Goal: Transaction & Acquisition: Purchase product/service

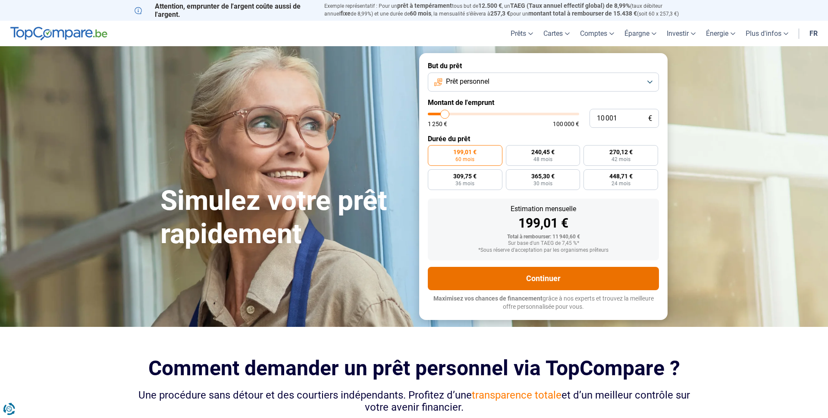
click at [531, 279] on button "Continuer" at bounding box center [543, 278] width 231 height 23
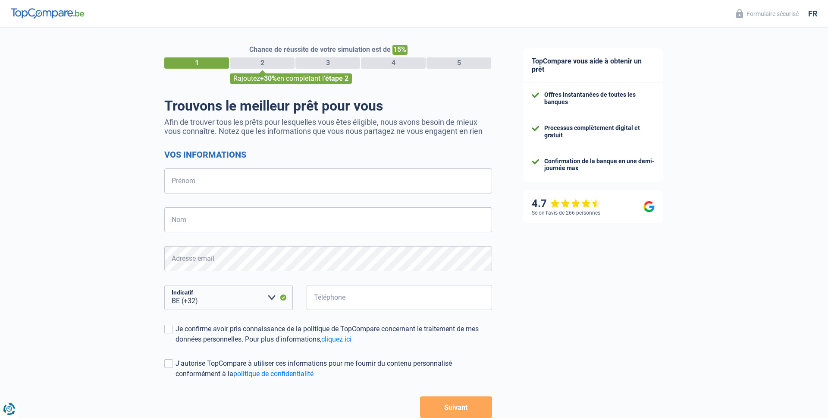
select select "32"
click at [233, 186] on input "Prénom" at bounding box center [328, 180] width 328 height 25
type input "o"
type input "José"
click at [287, 214] on input "Nom" at bounding box center [328, 219] width 328 height 25
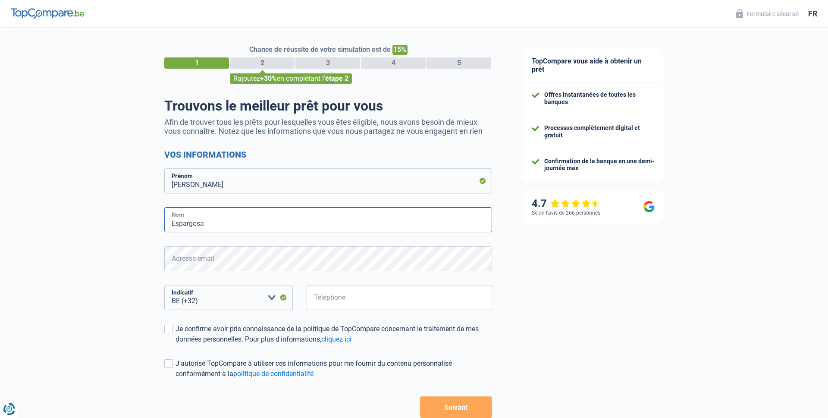
type input "Espargosa"
click at [365, 291] on input "Téléphone" at bounding box center [400, 297] width 186 height 25
paste input "439018213"
type input "439018213"
click at [274, 340] on div "Je confirme avoir pris connaissance de la politique de TopCompare concernant le…" at bounding box center [334, 334] width 317 height 21
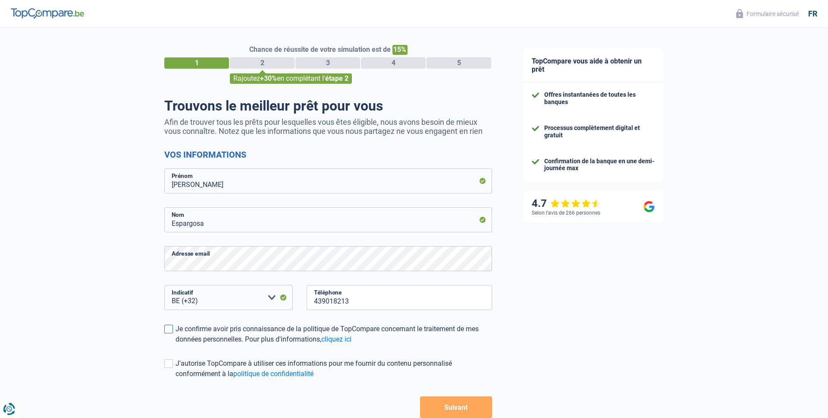
click at [176, 344] on input "Je confirme avoir pris connaissance de la politique de TopCompare concernant le…" at bounding box center [176, 344] width 0 height 0
click at [441, 398] on button "Suivant" at bounding box center [456, 407] width 72 height 22
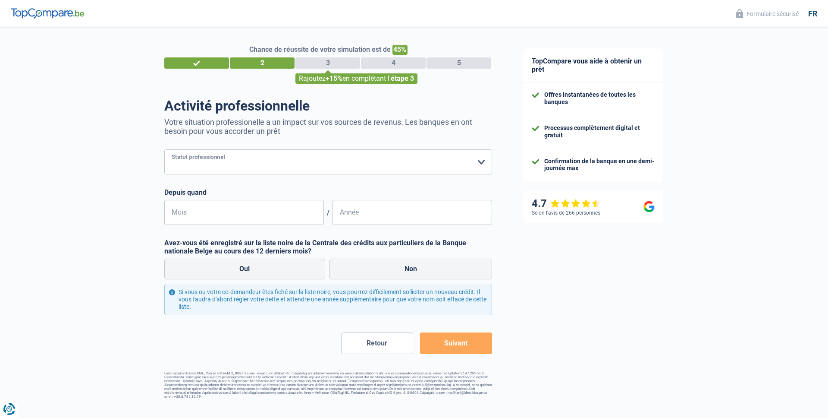
click at [301, 163] on select "Ouvrier Employé privé Employé public Invalide Indépendant Pensionné Chômeur Mut…" at bounding box center [328, 161] width 328 height 25
select select "rentBeneficiary"
click at [253, 212] on input "Mois" at bounding box center [244, 212] width 160 height 25
type input "12"
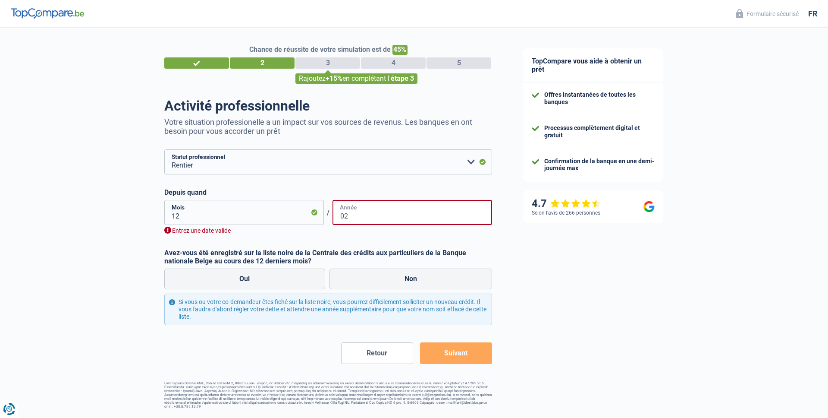
type input "0"
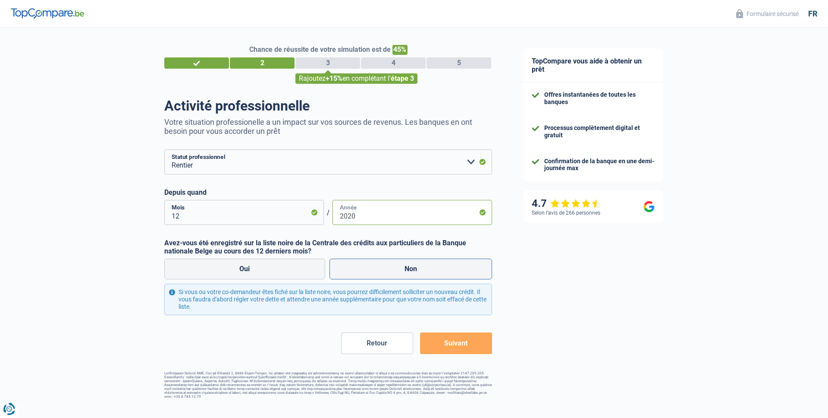
type input "2020"
click at [368, 273] on label "Non" at bounding box center [411, 268] width 163 height 21
click at [368, 273] on input "Non" at bounding box center [411, 268] width 163 height 21
radio input "true"
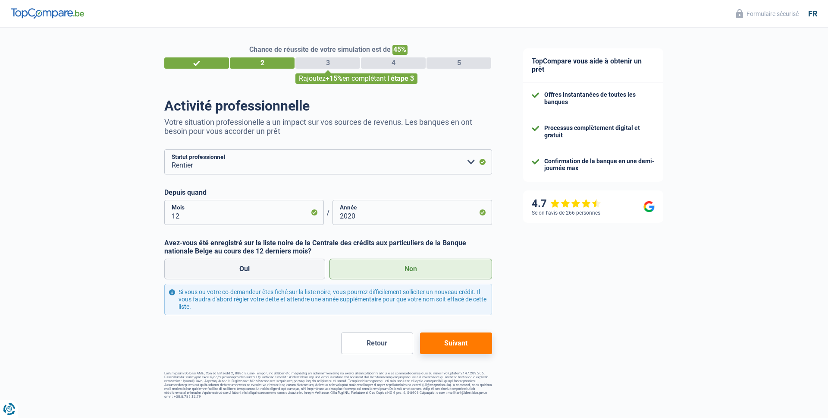
click at [439, 331] on form "Ouvrier Employé privé Employé public Invalide Indépendant Pensionné Chômeur Mut…" at bounding box center [328, 251] width 328 height 204
click at [440, 336] on button "Suivant" at bounding box center [456, 343] width 72 height 22
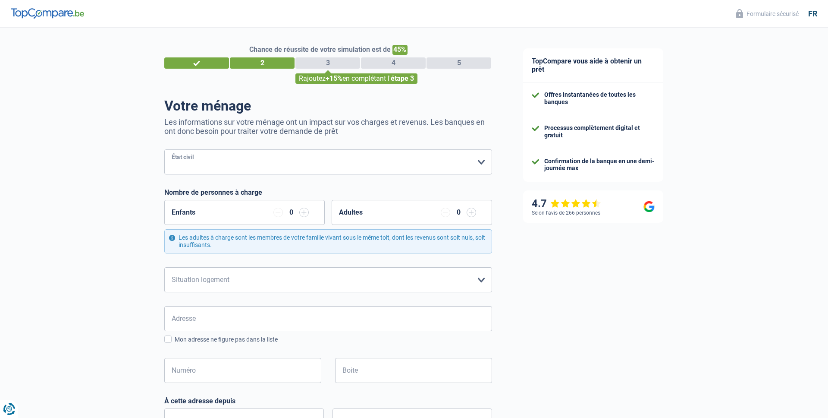
click at [224, 155] on select "Célibataire Marié(e) Cohabitant(e) légal(e) Divorcé(e) Veuf(ve) Séparé (de fait…" at bounding box center [328, 161] width 328 height 25
select select "single"
click at [217, 287] on select "Locataire Propriétaire avec prêt hypothécaire Propriétaire sans prêt hypothécai…" at bounding box center [328, 279] width 328 height 25
select select "ownerWithoutMortgage"
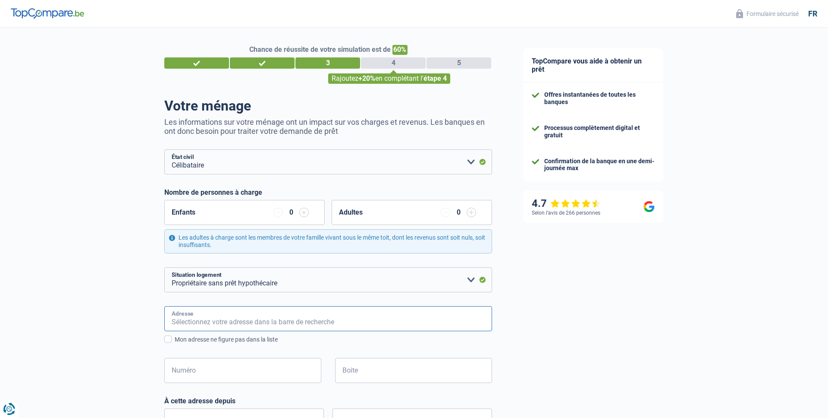
click at [188, 308] on input "Adresse" at bounding box center [328, 318] width 328 height 25
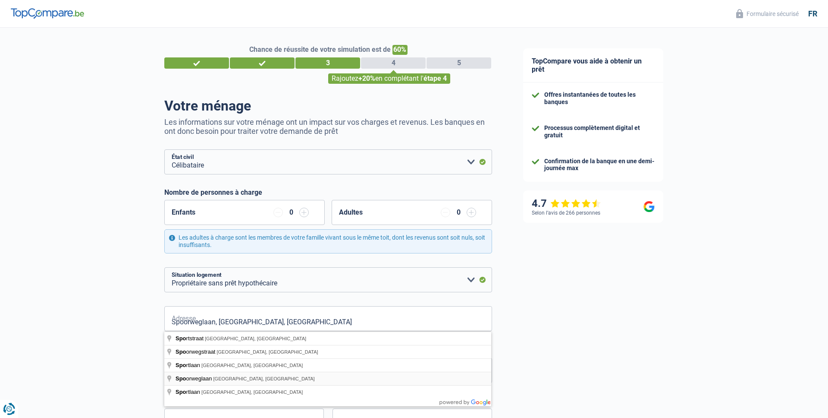
type input "Spoorweglaan, 2610, Antwerpen, BE"
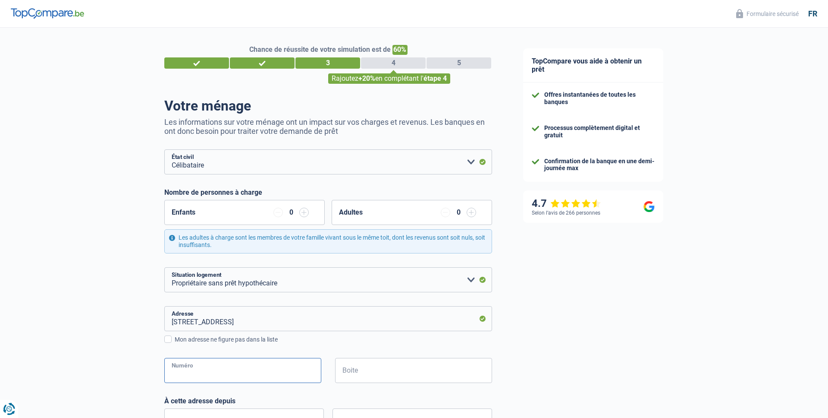
click at [225, 366] on input "Numéro" at bounding box center [242, 370] width 157 height 25
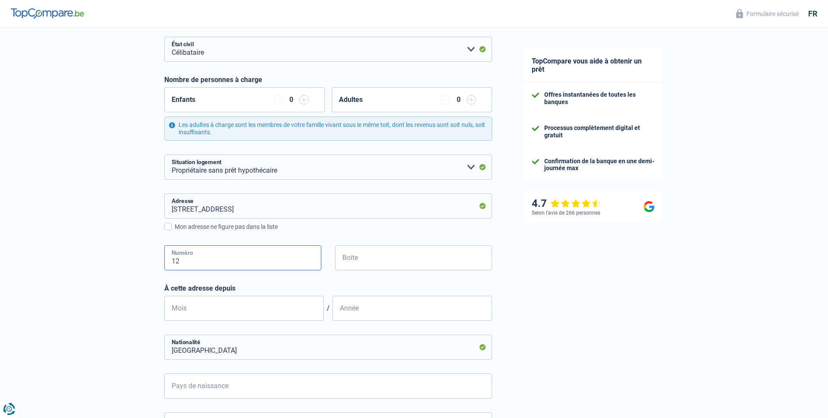
scroll to position [132, 0]
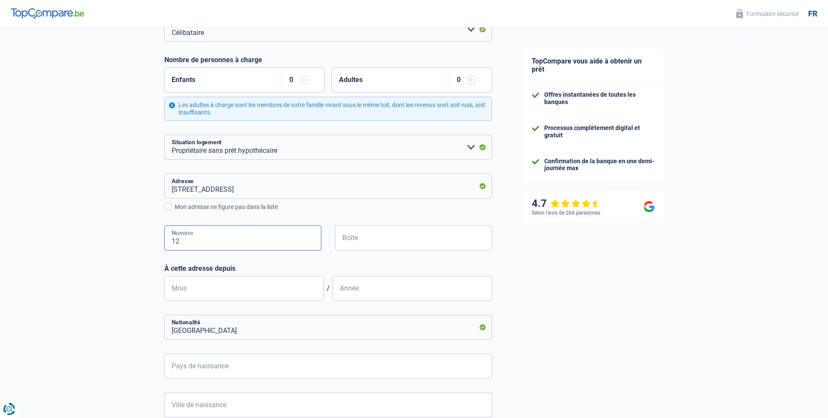
type input "12"
click at [233, 284] on input "Mois" at bounding box center [244, 288] width 160 height 25
type input "12"
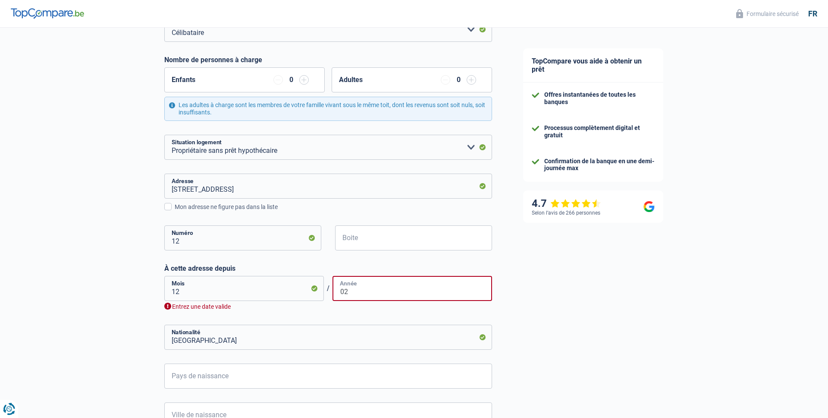
type input "0"
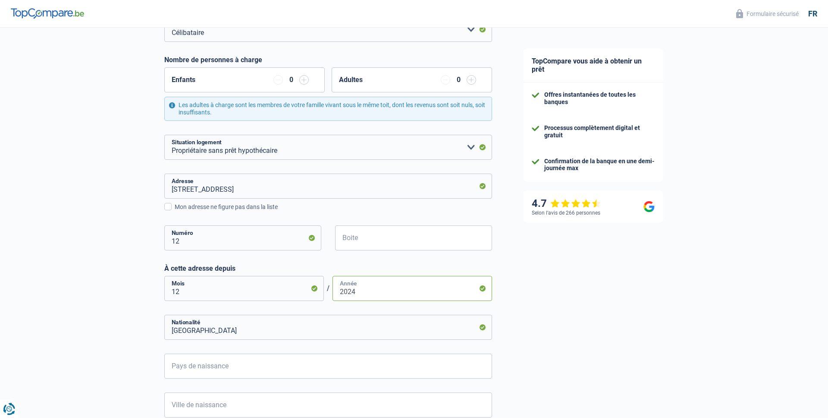
type input "2024"
click at [260, 363] on input "Pays de naissance" at bounding box center [328, 365] width 328 height 25
click at [198, 401] on li "Belgique" at bounding box center [328, 405] width 327 height 19
type input "Belgique"
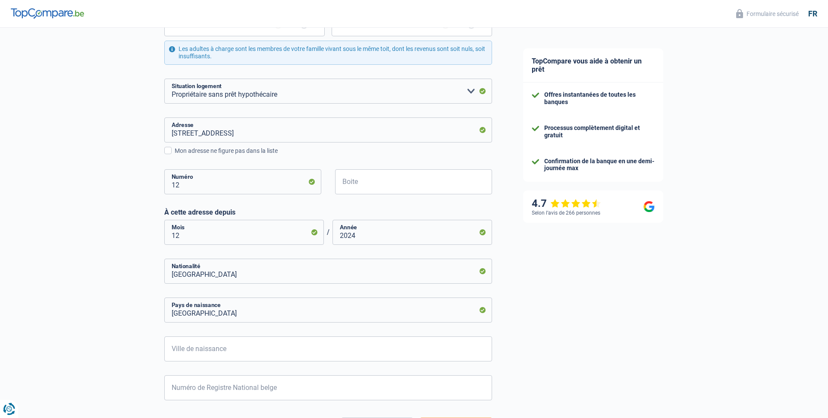
scroll to position [232, 0]
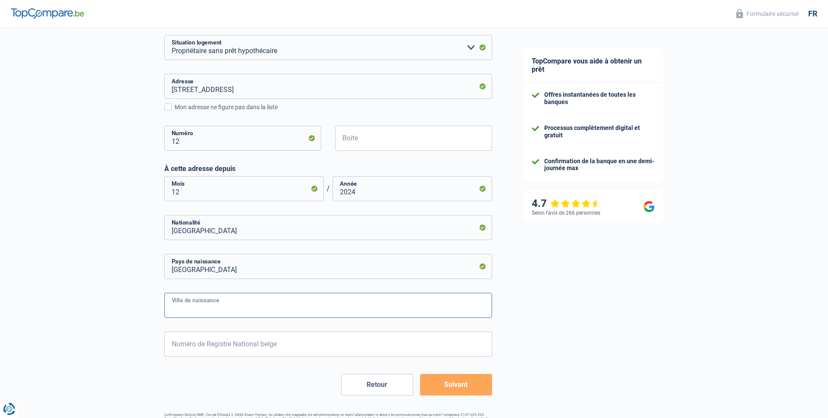
click at [220, 308] on input "Ville de naissance" at bounding box center [328, 305] width 328 height 25
type input "Brussels"
click at [252, 342] on input "Numéro de Registre National belge" at bounding box center [328, 343] width 328 height 25
type input "7"
type input "0"
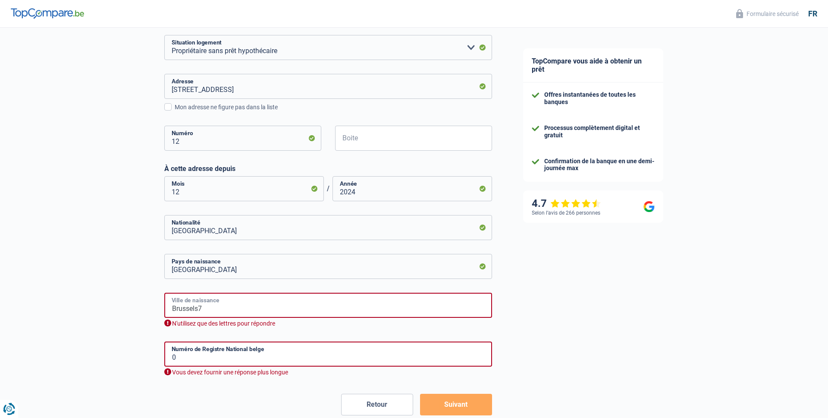
click at [236, 308] on input "Brussels7" at bounding box center [328, 305] width 328 height 25
type input "Brussels"
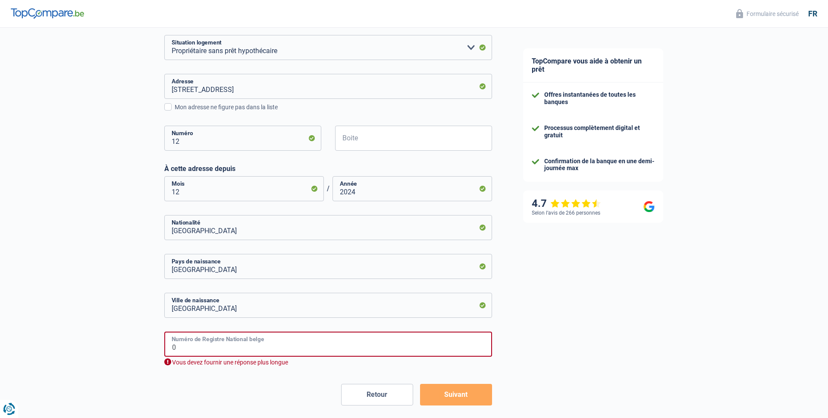
click at [185, 343] on input "0" at bounding box center [328, 343] width 328 height 25
click at [190, 351] on input "0" at bounding box center [328, 343] width 328 height 25
type input "02.02.15-383.28"
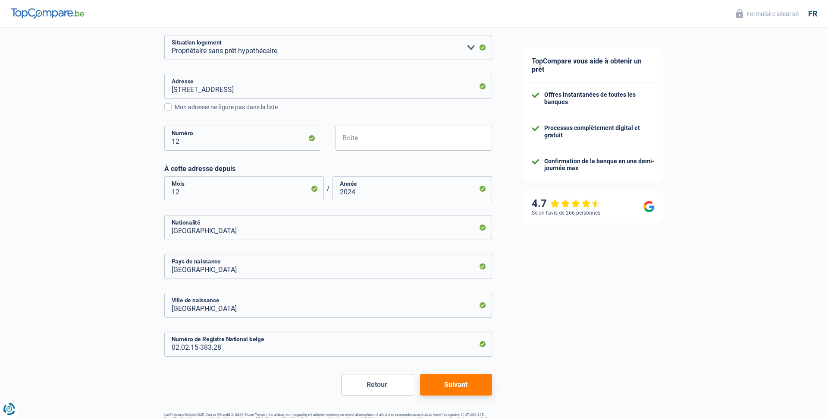
click at [441, 383] on button "Suivant" at bounding box center [456, 385] width 72 height 22
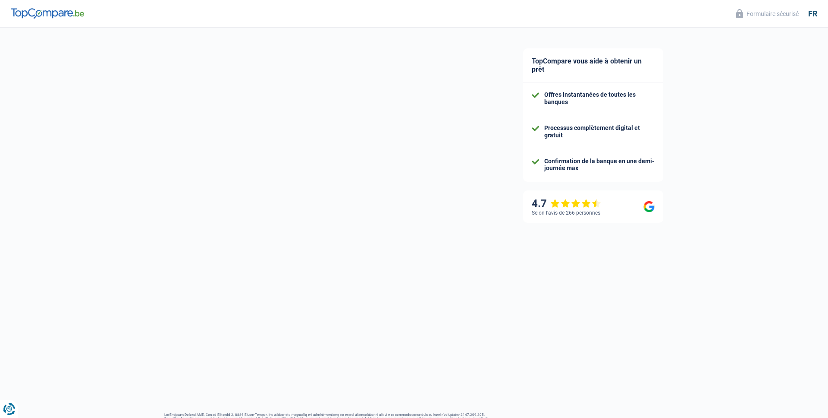
select select "rentalIncome"
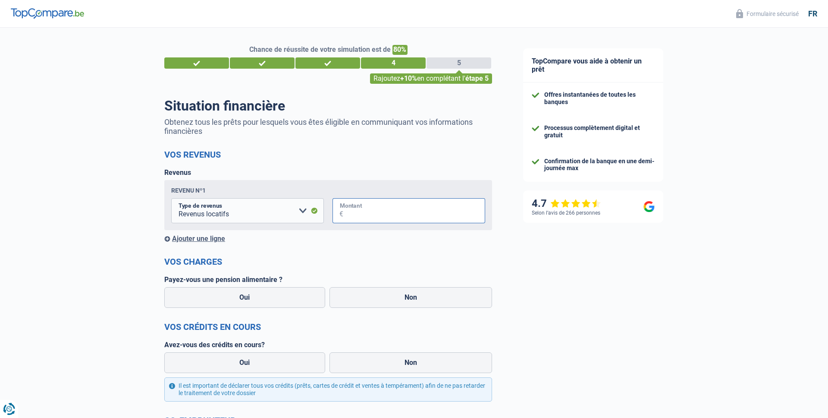
click at [400, 215] on input "Montant" at bounding box center [414, 210] width 142 height 25
type input "5.000"
click at [399, 287] on label "Non" at bounding box center [411, 297] width 163 height 21
click at [399, 287] on input "Non" at bounding box center [411, 297] width 163 height 21
radio input "true"
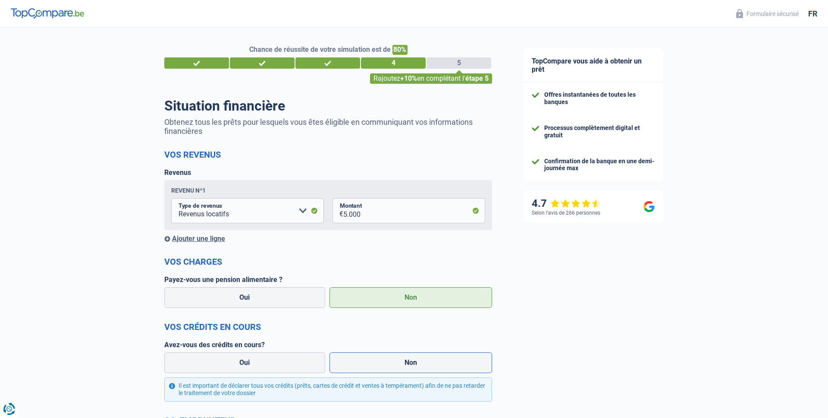
click at [400, 358] on label "Non" at bounding box center [411, 362] width 163 height 21
click at [400, 358] on input "Non" at bounding box center [411, 362] width 163 height 21
radio input "true"
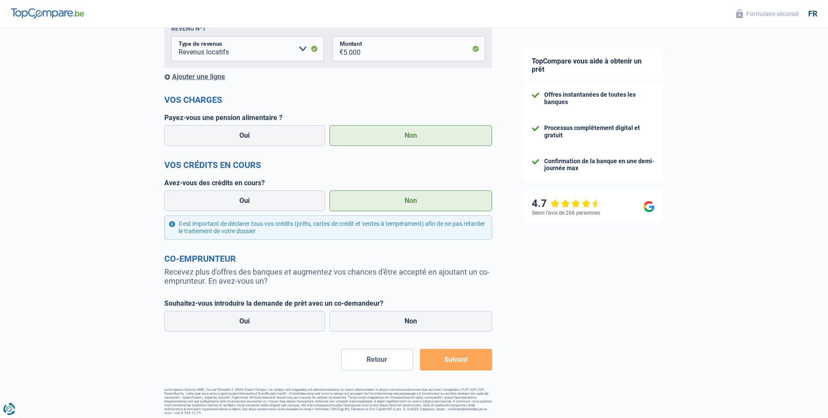
click at [411, 309] on div "Oui Non" at bounding box center [328, 320] width 332 height 25
click at [432, 361] on button "Suivant" at bounding box center [456, 360] width 72 height 22
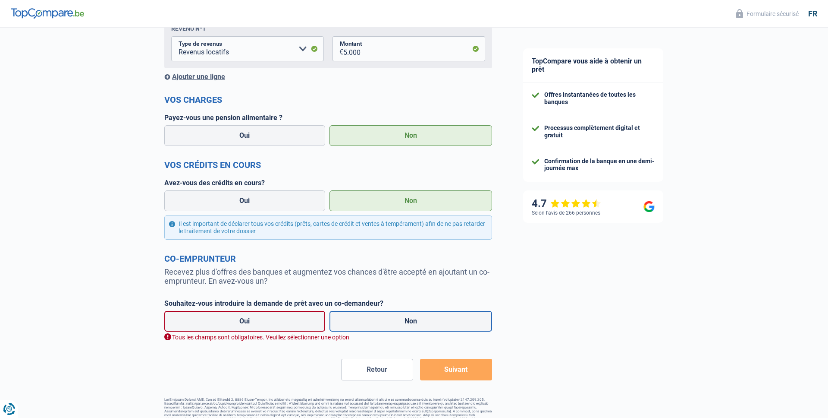
click at [431, 330] on label "Non" at bounding box center [411, 321] width 163 height 21
click at [431, 330] on input "Non" at bounding box center [411, 321] width 163 height 21
radio input "true"
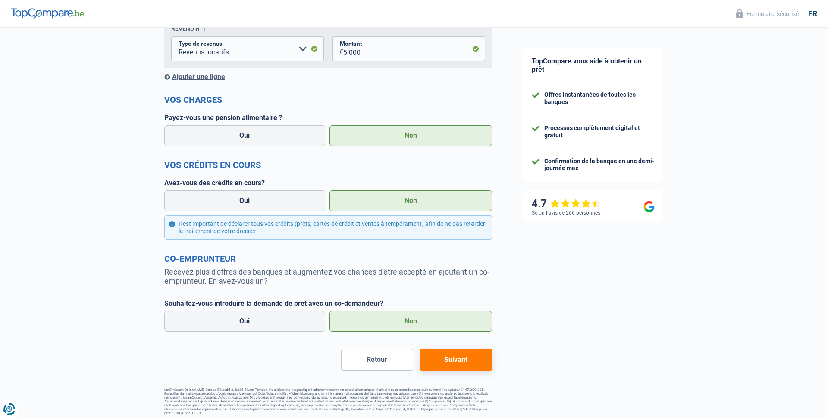
click at [448, 371] on div "Chance de réussite de votre simulation est de 80% 1 2 3 4 5 Rajoutez +10% en co…" at bounding box center [328, 149] width 328 height 532
click at [451, 359] on button "Suivant" at bounding box center [456, 360] width 72 height 22
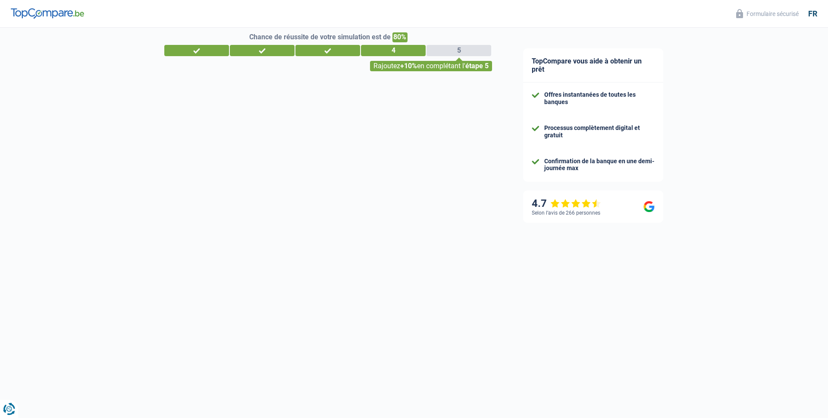
scroll to position [0, 0]
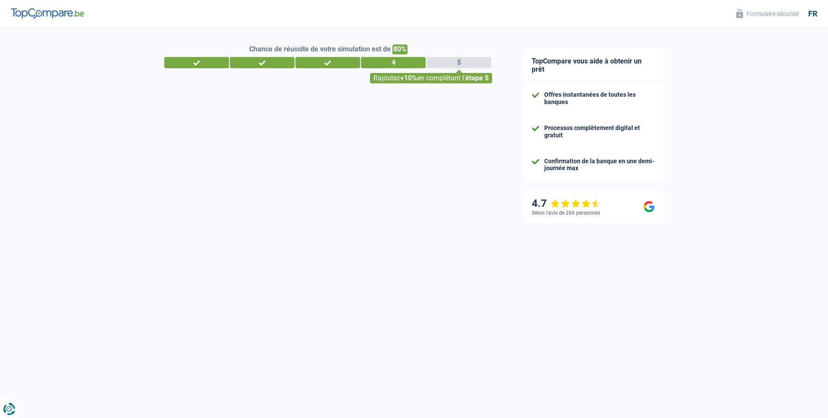
select select "60"
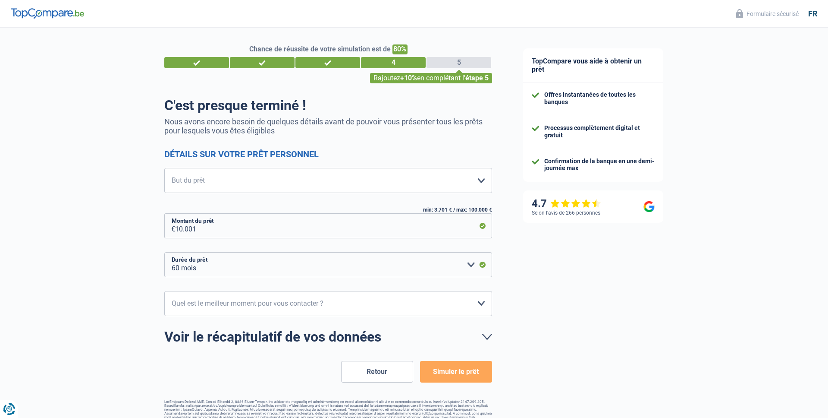
scroll to position [0, 0]
click at [316, 182] on select "Confort maison: meubles, textile, peinture, électroménager, outillage non-profe…" at bounding box center [328, 180] width 328 height 25
select select "tech"
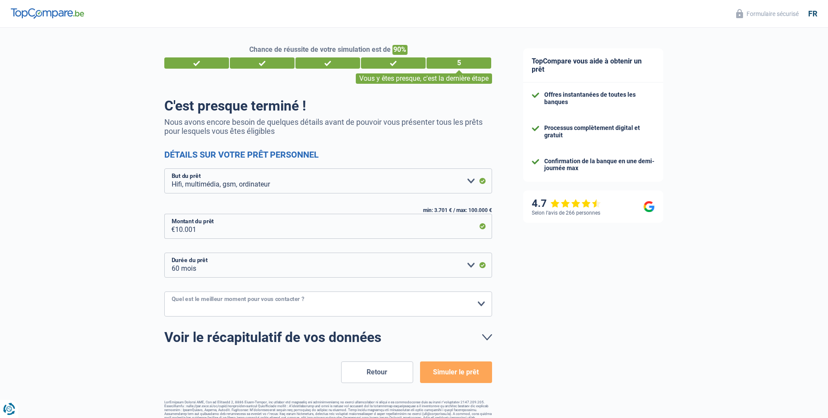
click at [281, 299] on select "10h-12h 12h-14h 14h-16h 16h-18h Veuillez sélectionner une option" at bounding box center [328, 303] width 328 height 25
select select "12-14"
click at [443, 370] on button "Simuler le prêt" at bounding box center [456, 372] width 72 height 22
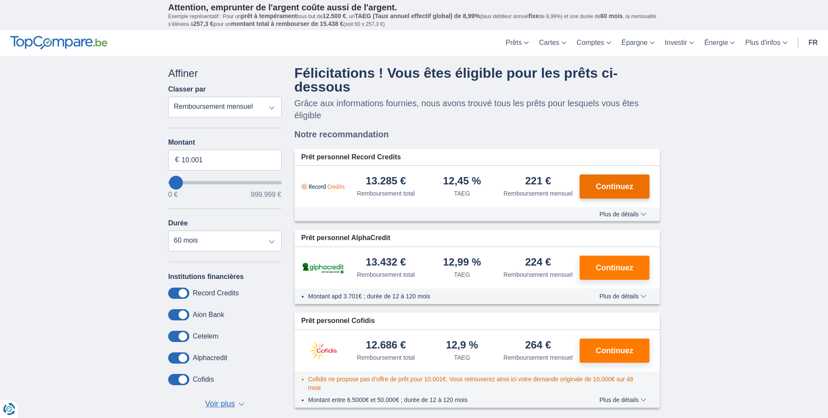
click at [623, 190] on span "Continuez" at bounding box center [615, 187] width 38 height 8
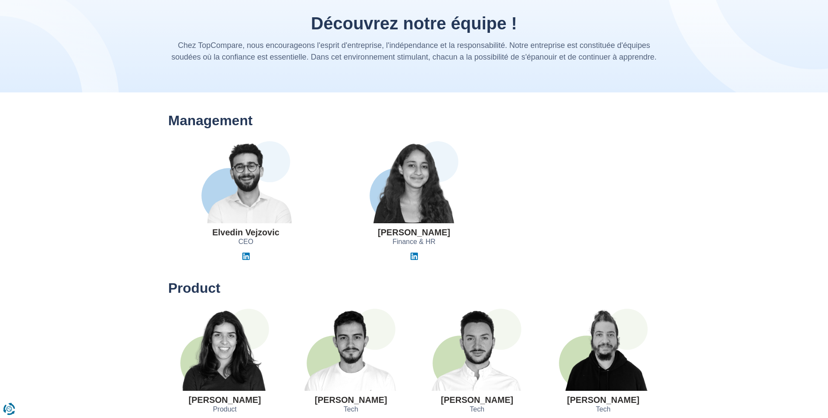
scroll to position [42, 0]
